Goal: Check status: Check status

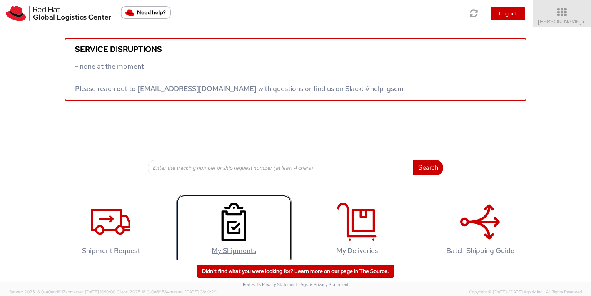
click at [205, 221] on link "My Shipments" at bounding box center [233, 231] width 115 height 72
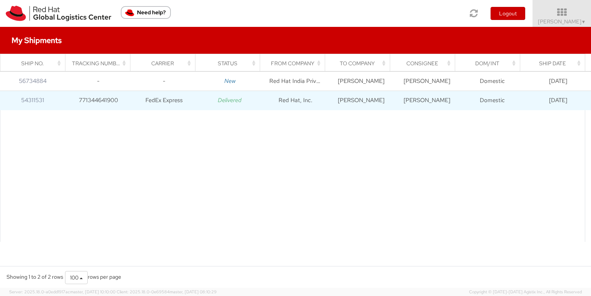
click at [229, 100] on icon "Delivered" at bounding box center [230, 101] width 24 height 8
click at [299, 99] on td "Red Hat, Inc." at bounding box center [296, 100] width 66 height 19
click at [506, 95] on td "Domestic" at bounding box center [492, 100] width 66 height 19
click at [341, 101] on td "Robert Gleason" at bounding box center [361, 100] width 66 height 19
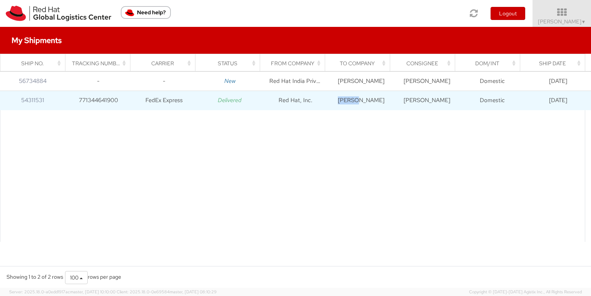
click at [341, 101] on td "Robert Gleason" at bounding box center [361, 100] width 66 height 19
click at [388, 105] on td "Robert Gleason" at bounding box center [361, 100] width 66 height 19
click at [411, 99] on td "Robert Gleason" at bounding box center [427, 100] width 66 height 19
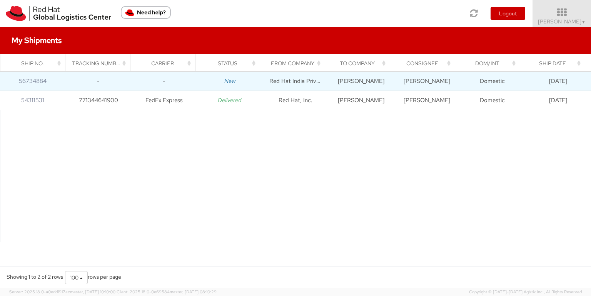
click at [113, 83] on td "-" at bounding box center [99, 81] width 66 height 19
click at [225, 78] on icon "New" at bounding box center [229, 81] width 11 height 8
click at [286, 77] on td "Red Hat India Private Limited" at bounding box center [296, 81] width 66 height 19
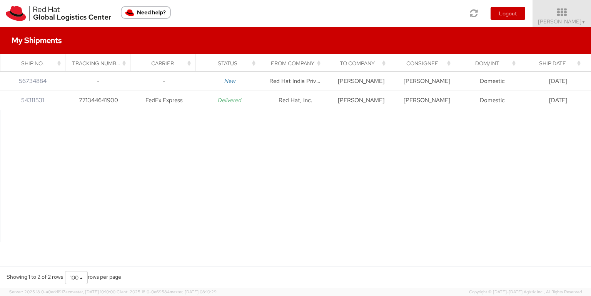
click at [319, 67] on th "From Company" at bounding box center [292, 63] width 65 height 18
click at [318, 65] on div "From Company" at bounding box center [294, 64] width 55 height 8
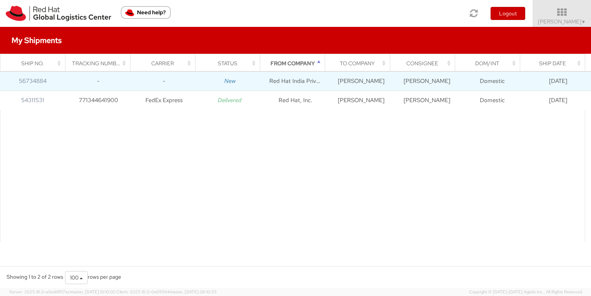
click at [299, 78] on td "Red Hat India Private Limited" at bounding box center [296, 81] width 66 height 19
click at [30, 75] on td "56734884" at bounding box center [33, 81] width 66 height 19
click at [40, 82] on link "56734884" at bounding box center [33, 81] width 28 height 8
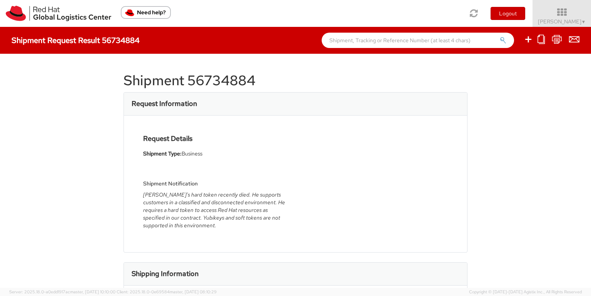
click at [193, 190] on div "Shipment Notification Jayce's hard token recently died. He supports customers i…" at bounding box center [216, 199] width 146 height 67
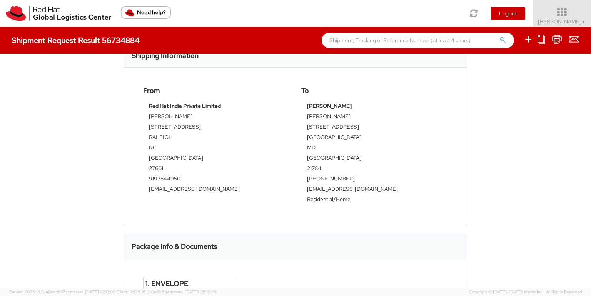
scroll to position [216, 0]
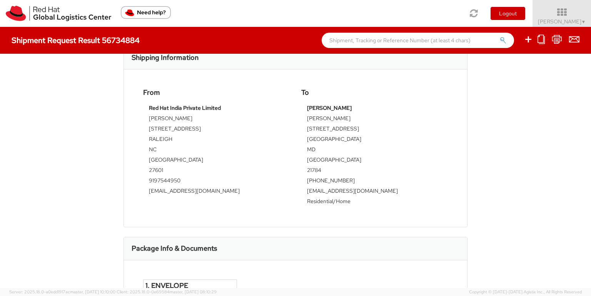
click at [180, 106] on strong "Red Hat India Private Limited" at bounding box center [185, 108] width 72 height 7
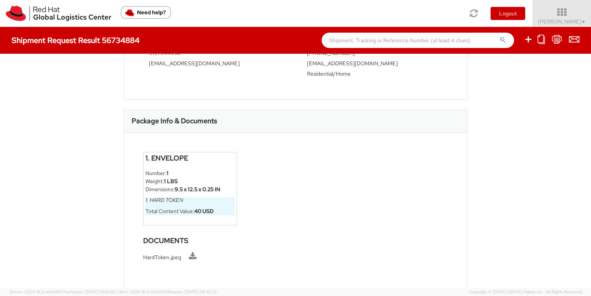
scroll to position [0, 0]
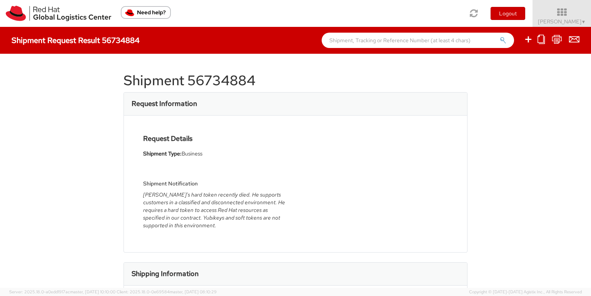
click at [128, 43] on h4 "Shipment Request Result 56734884" at bounding box center [76, 40] width 128 height 8
click at [412, 43] on input "text" at bounding box center [417, 40] width 192 height 15
click at [326, 127] on div "Request Details Shipment Type: Business Shipment Notification Jayce's hard toke…" at bounding box center [295, 184] width 343 height 137
click at [178, 108] on h3 "Request Information" at bounding box center [163, 104] width 65 height 8
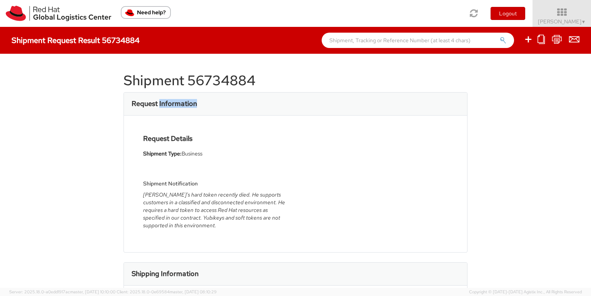
click at [178, 108] on h3 "Request Information" at bounding box center [163, 104] width 65 height 8
click at [336, 48] on div "Shipment Request Result 56734884" at bounding box center [295, 40] width 591 height 27
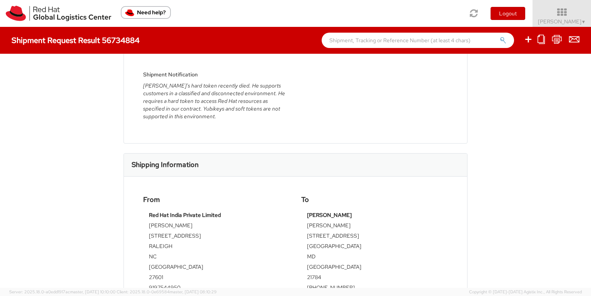
scroll to position [128, 0]
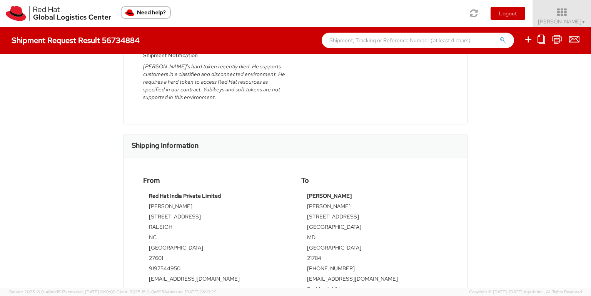
click at [136, 12] on img "Need help?" at bounding box center [146, 12] width 50 height 13
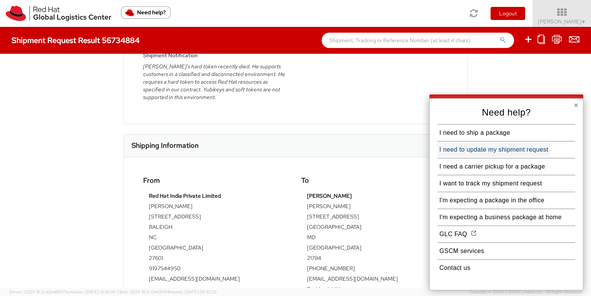
click at [481, 150] on button "I need to update my shipment request" at bounding box center [493, 150] width 113 height 14
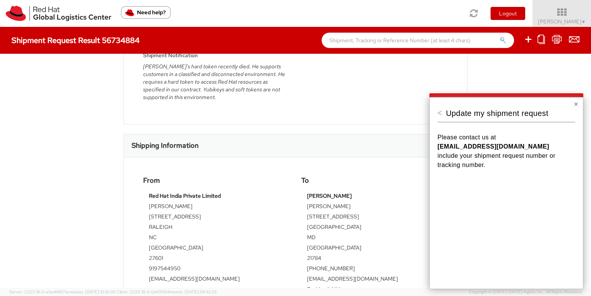
click at [461, 145] on strong "APAClogistics@redhat.com" at bounding box center [492, 146] width 111 height 7
copy strong "APAClogistics@redhat.com"
click at [461, 145] on strong "APAClogistics@redhat.com" at bounding box center [492, 146] width 111 height 7
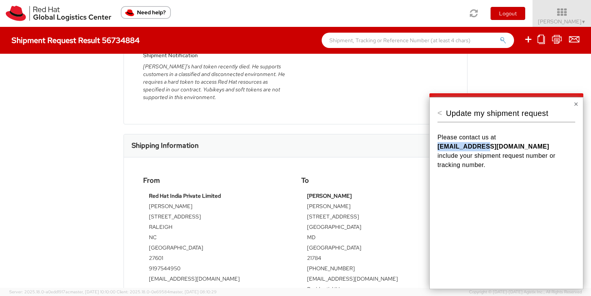
click at [461, 145] on strong "APAClogistics@redhat.com" at bounding box center [492, 146] width 111 height 7
click at [477, 143] on strong "APAClogistics@redhat.com" at bounding box center [492, 146] width 111 height 7
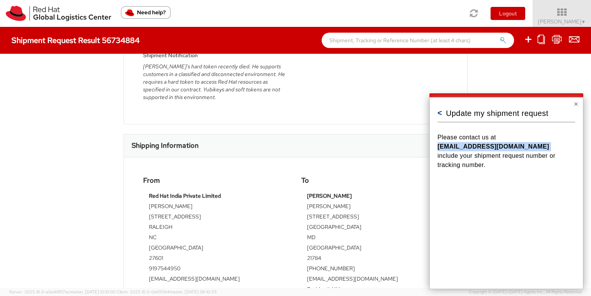
click at [441, 111] on button "<" at bounding box center [439, 113] width 5 height 8
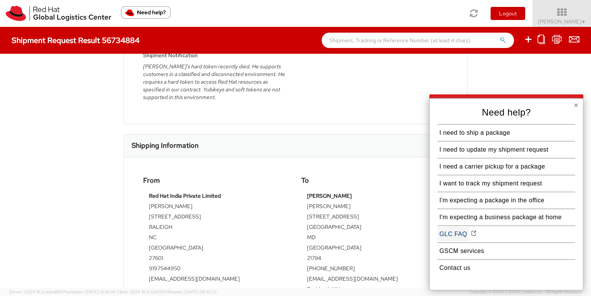
click at [457, 234] on button "GLC FAQ" at bounding box center [453, 235] width 32 height 14
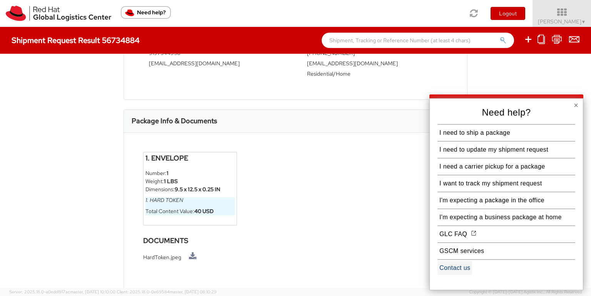
click at [452, 270] on button "Contact us" at bounding box center [454, 268] width 35 height 14
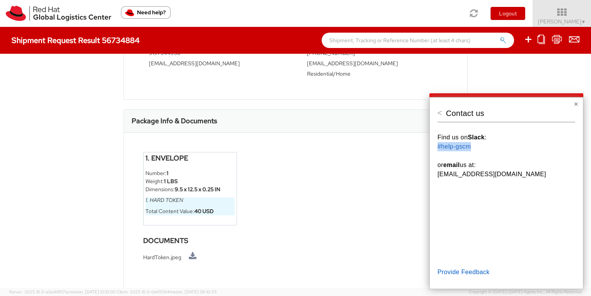
drag, startPoint x: 473, startPoint y: 145, endPoint x: 433, endPoint y: 147, distance: 40.4
click at [433, 147] on div "< Contact us Find us on Slack : #help-gscm or email us at: APAClogistics@redhat…" at bounding box center [506, 193] width 154 height 192
click at [444, 146] on link "#help-gscm" at bounding box center [453, 146] width 33 height 7
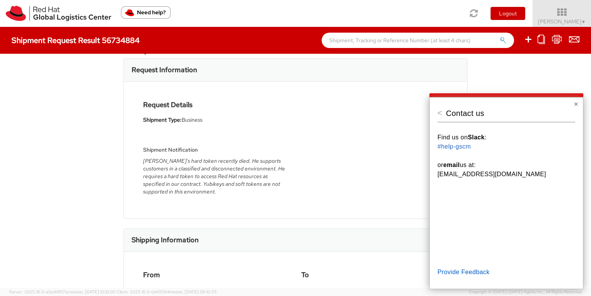
scroll to position [32, 0]
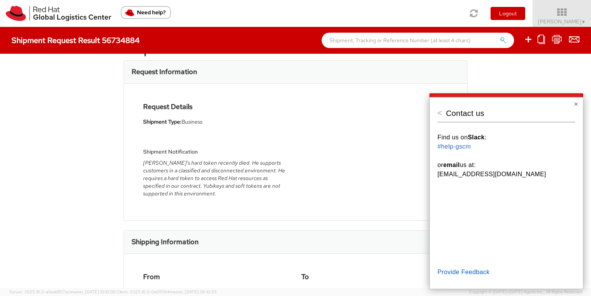
click at [344, 208] on div "Request Details Shipment Type: Business Shipment Notification Jayce's hard toke…" at bounding box center [295, 152] width 343 height 137
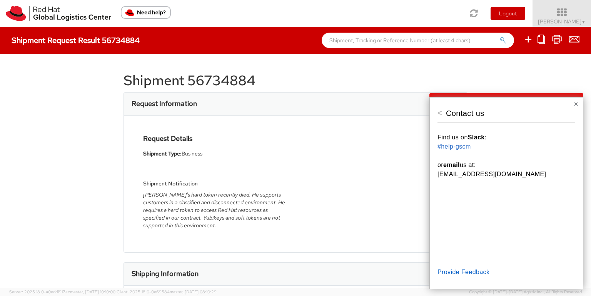
scroll to position [344, 0]
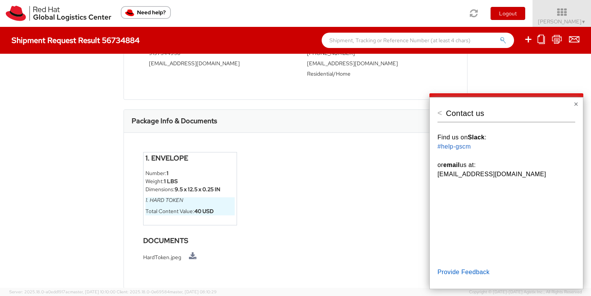
click at [131, 33] on div "Shipment Request Result 56734884" at bounding box center [295, 40] width 591 height 27
click at [114, 41] on h4 "Shipment Request Result 56734884" at bounding box center [76, 40] width 128 height 8
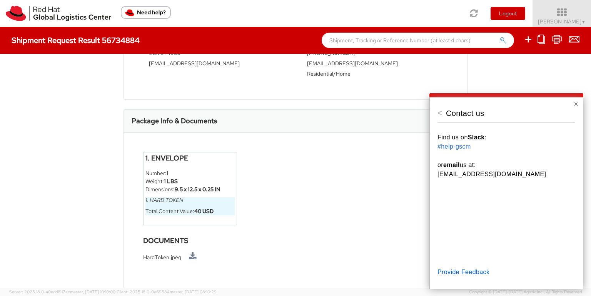
click at [189, 110] on div "Package Info & Documents" at bounding box center [295, 121] width 343 height 23
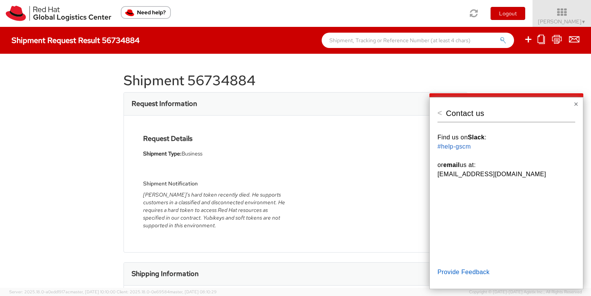
click at [575, 104] on button "×" at bounding box center [575, 104] width 5 height 8
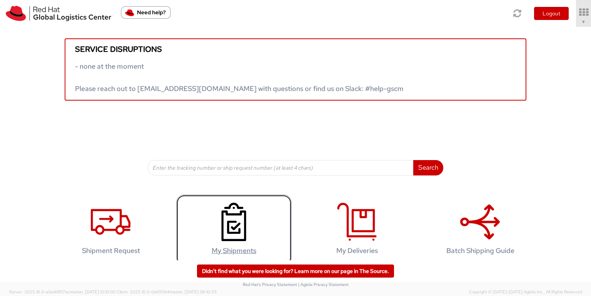
click at [249, 217] on icon at bounding box center [234, 222] width 40 height 38
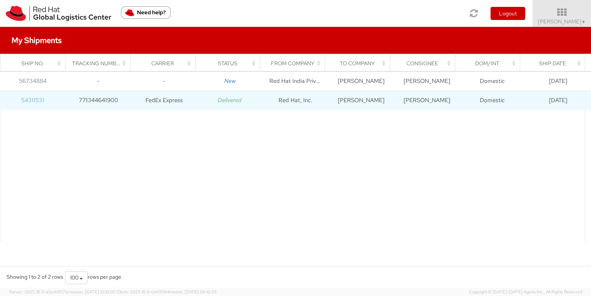
click at [26, 100] on link "54311531" at bounding box center [32, 101] width 23 height 8
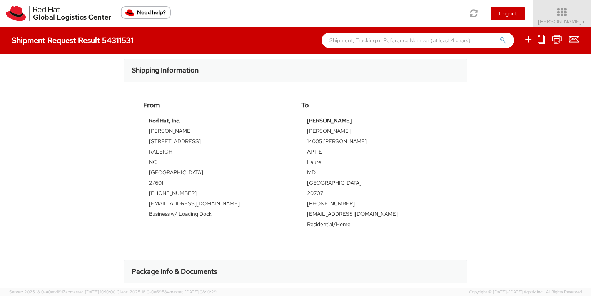
scroll to position [199, 0]
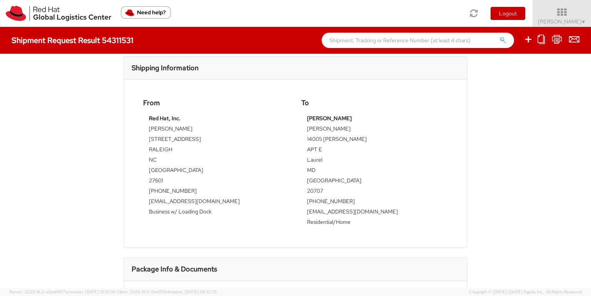
click at [151, 116] on strong "Red Hat, Inc." at bounding box center [165, 118] width 32 height 7
copy tbody "Red Hat, Inc."
click at [194, 137] on td "100 East Davie Street" at bounding box center [216, 140] width 135 height 10
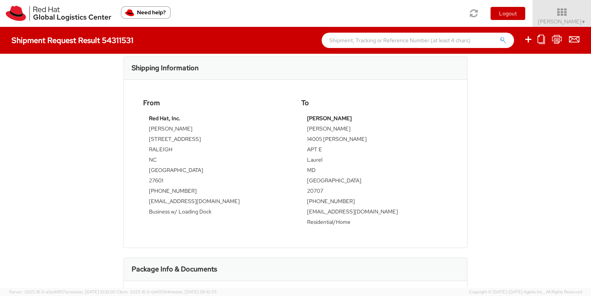
click at [166, 118] on strong "Red Hat, Inc." at bounding box center [165, 118] width 32 height 7
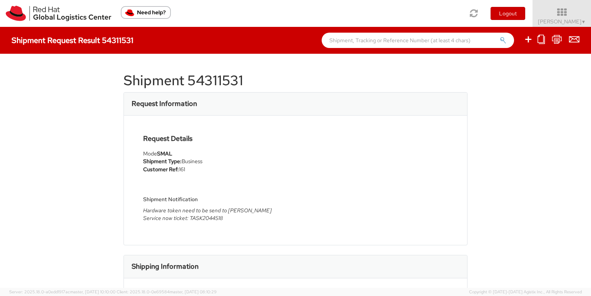
scroll to position [93, 0]
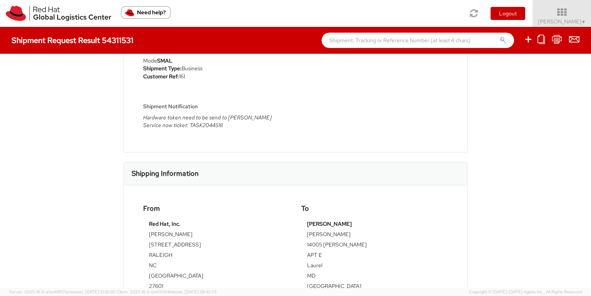
click at [212, 123] on icon "Hardware token need to be send to Bobby Gleason Service now ticket: TASK2044518" at bounding box center [207, 121] width 128 height 15
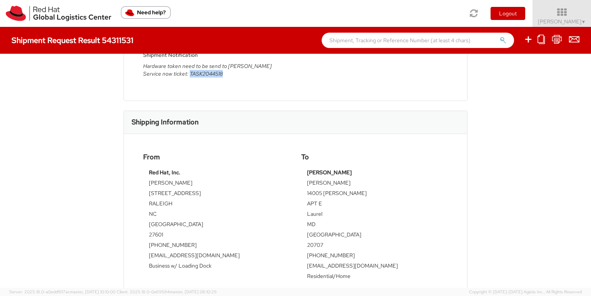
scroll to position [0, 0]
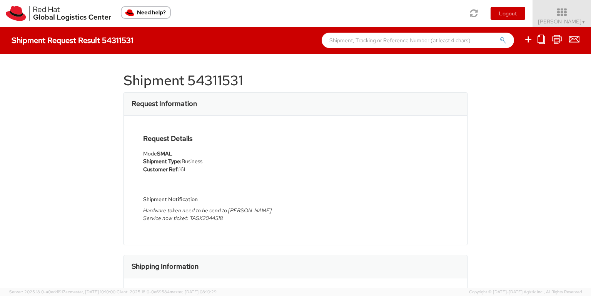
click at [376, 47] on input "text" at bounding box center [417, 40] width 192 height 15
click at [235, 150] on div "Mode SMAL" at bounding box center [216, 154] width 146 height 8
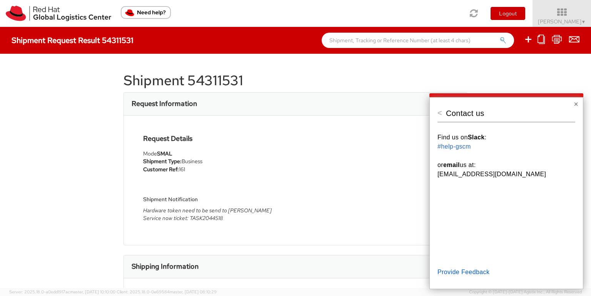
click at [170, 218] on icon "Hardware token need to be send to Bobby Gleason Service now ticket: TASK2044518" at bounding box center [207, 214] width 128 height 15
copy div "Service now ticket: TASK2044518"
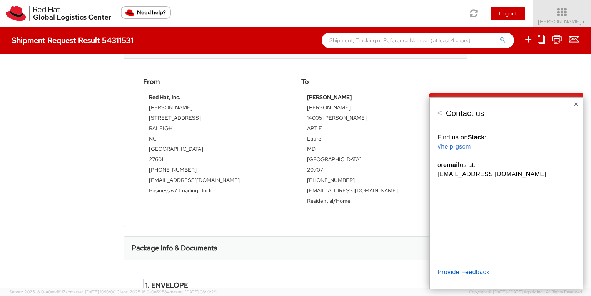
scroll to position [219, 0]
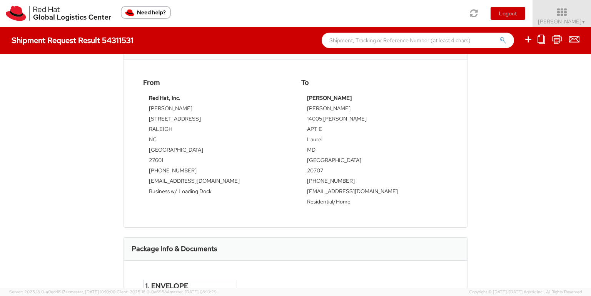
click at [160, 101] on strong "Red Hat, Inc." at bounding box center [165, 98] width 32 height 7
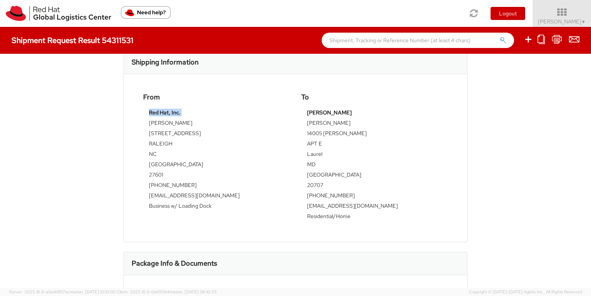
scroll to position [205, 0]
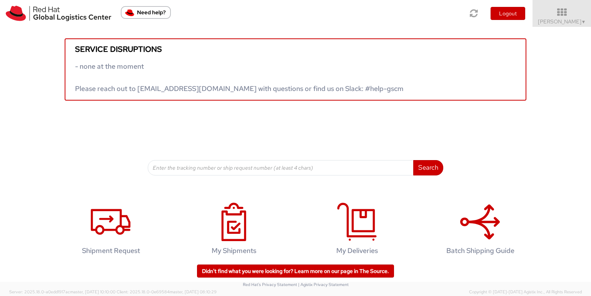
scroll to position [9, 0]
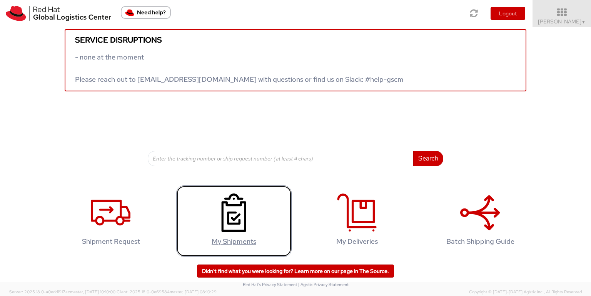
click at [218, 242] on h4 "My Shipments" at bounding box center [233, 242] width 99 height 8
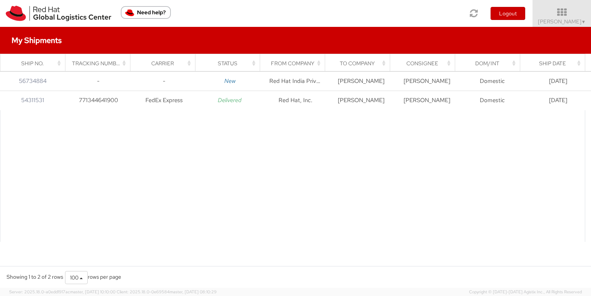
click at [499, 64] on div "Dom/Int" at bounding box center [489, 64] width 55 height 8
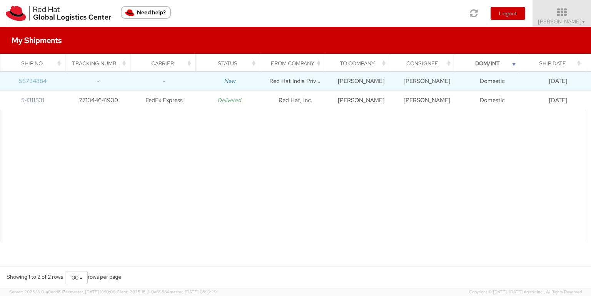
click at [27, 80] on link "56734884" at bounding box center [33, 81] width 28 height 8
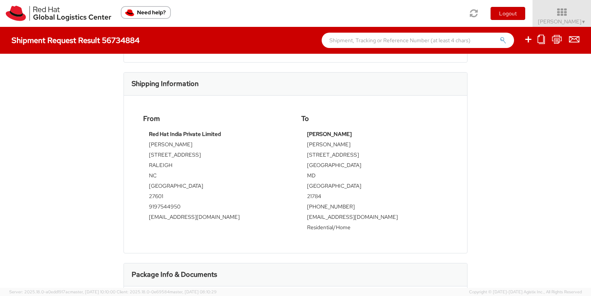
scroll to position [192, 0]
click at [193, 130] on strong "Red Hat India Private Limited" at bounding box center [185, 132] width 72 height 7
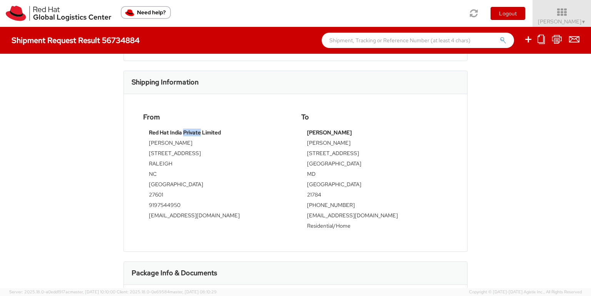
click at [193, 130] on strong "Red Hat India Private Limited" at bounding box center [185, 132] width 72 height 7
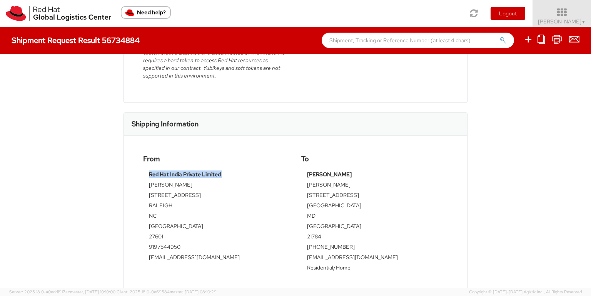
scroll to position [154, 0]
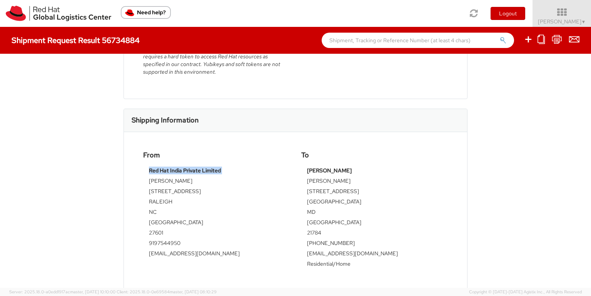
click at [172, 173] on strong "Red Hat India Private Limited" at bounding box center [185, 170] width 72 height 7
click at [149, 164] on div "From Red Hat India Private Limited Shubham Gundekar 100 East Davie Street RALEI…" at bounding box center [216, 206] width 158 height 111
drag, startPoint x: 145, startPoint y: 167, endPoint x: 196, endPoint y: 163, distance: 51.3
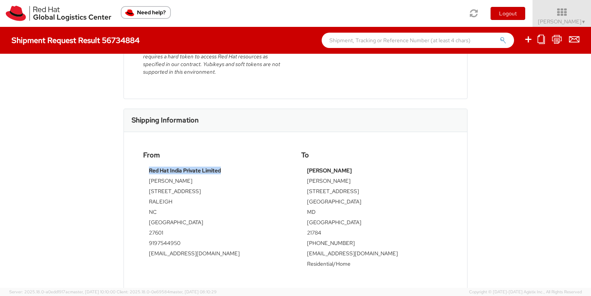
click at [232, 170] on div "Red Hat India Private Limited Shubham Gundekar 100 East Davie Street RALEIGH NC…" at bounding box center [216, 215] width 146 height 96
drag, startPoint x: 141, startPoint y: 154, endPoint x: 241, endPoint y: 166, distance: 101.5
click at [241, 166] on div "From Red Hat India Private Limited Shubham Gundekar 100 East Davie Street RALEI…" at bounding box center [216, 206] width 158 height 111
copy div "From Red Hat India Private Limited"
click at [171, 171] on strong "Red Hat India Private Limited" at bounding box center [185, 170] width 72 height 7
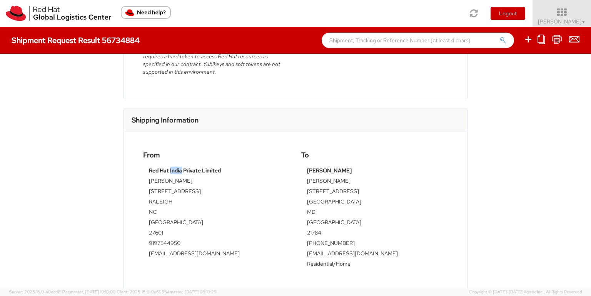
click at [171, 171] on strong "Red Hat India Private Limited" at bounding box center [185, 170] width 72 height 7
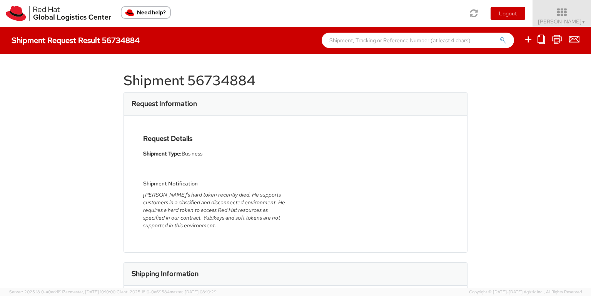
click at [140, 41] on div "Shipment Request Result 56734884" at bounding box center [80, 40] width 136 height 8
click at [175, 84] on h1 "Shipment 56734884" at bounding box center [295, 80] width 344 height 15
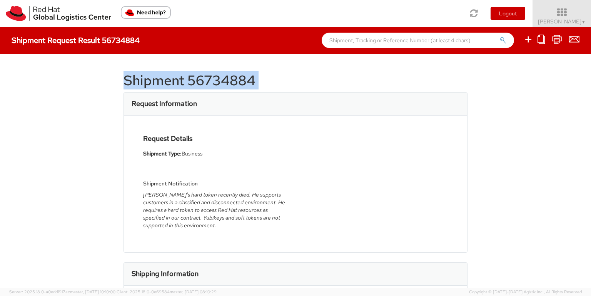
click at [175, 84] on h1 "Shipment 56734884" at bounding box center [295, 80] width 344 height 15
copy div "Shipment 56734884"
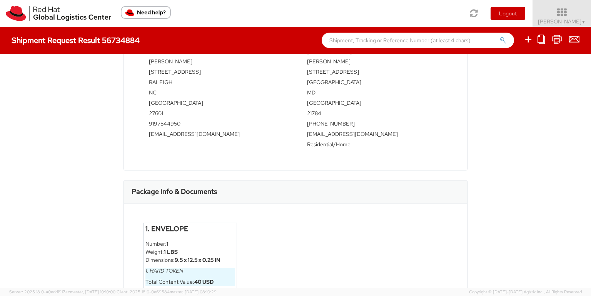
scroll to position [276, 0]
